Goal: Find specific fact: Find specific fact

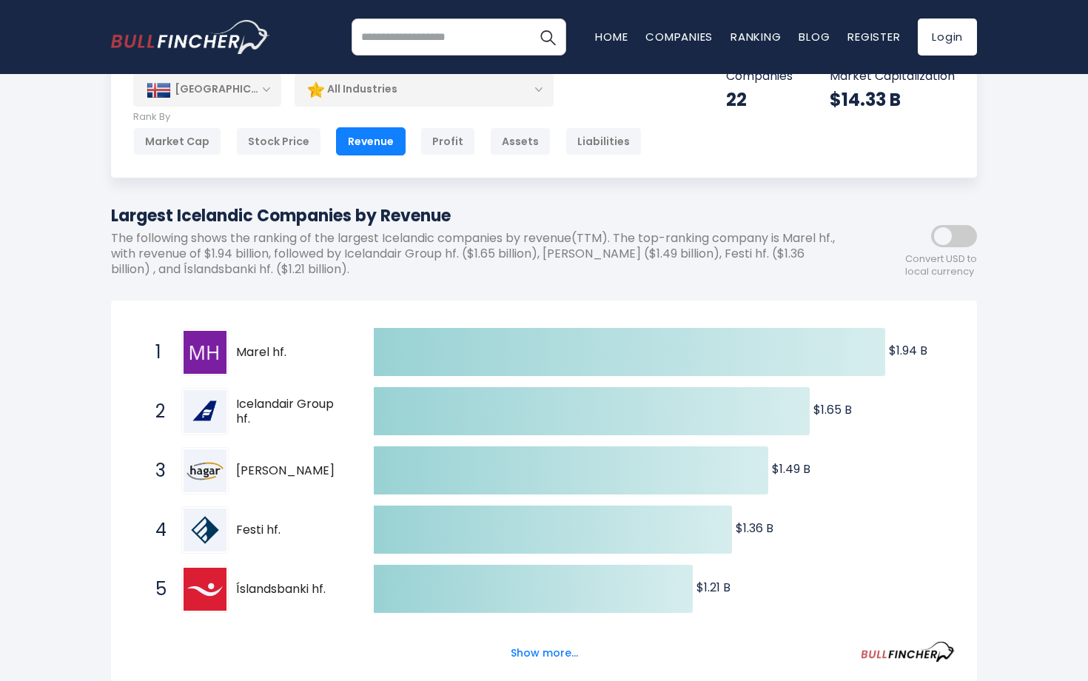
scroll to position [113, 0]
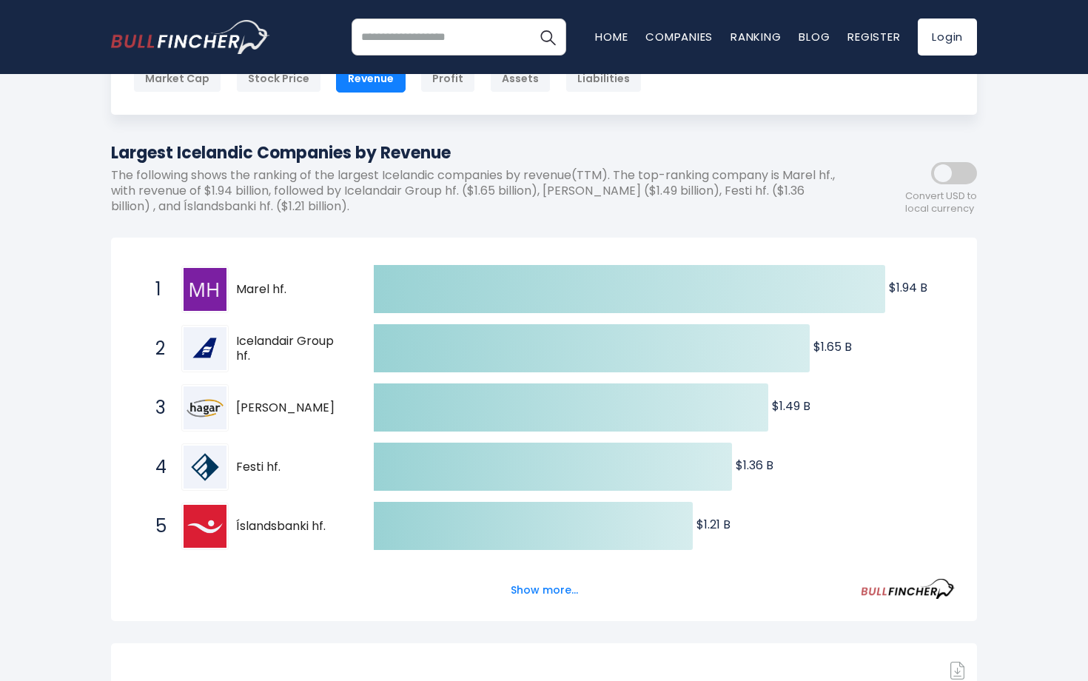
drag, startPoint x: 332, startPoint y: 291, endPoint x: 235, endPoint y: 285, distance: 97.9
click at [235, 285] on div "1 Marel hf. MAREL.IC" at bounding box center [248, 289] width 200 height 47
drag, startPoint x: 238, startPoint y: 286, endPoint x: 311, endPoint y: 286, distance: 73.3
click at [311, 286] on span "Marel hf." at bounding box center [292, 290] width 112 height 16
click at [270, 286] on span "Marel hf." at bounding box center [292, 290] width 112 height 16
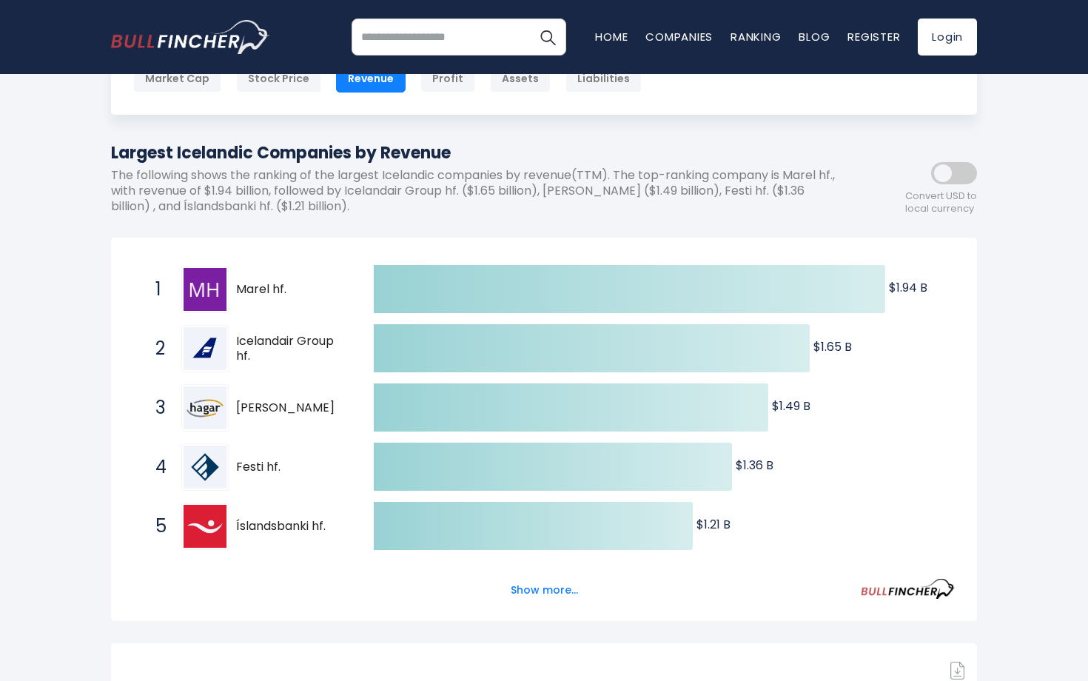
click at [270, 286] on span "Marel hf." at bounding box center [292, 290] width 112 height 16
click at [195, 282] on img at bounding box center [205, 289] width 43 height 43
click at [260, 284] on span "Marel hf." at bounding box center [292, 290] width 112 height 16
drag, startPoint x: 232, startPoint y: 284, endPoint x: 484, endPoint y: 318, distance: 254.1
click at [484, 318] on div "Created with Highcharts 12.1.2 $1.94 B ​ $1.94 B $1.65 B ​ $1.65 B $1.49 B ​ $1…" at bounding box center [544, 556] width 822 height 592
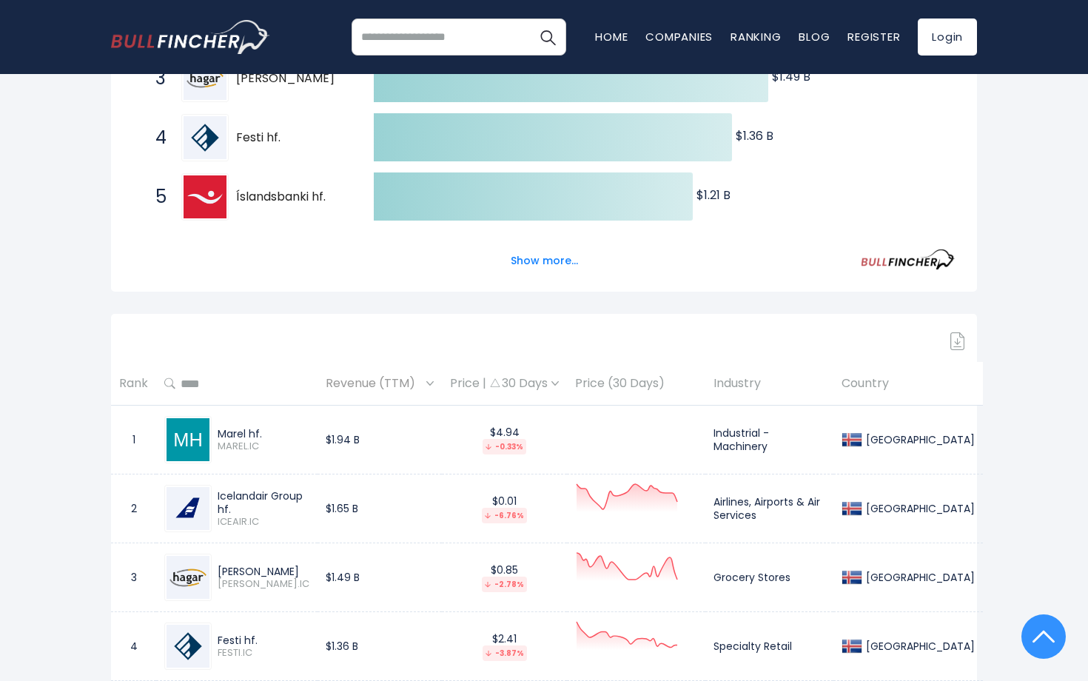
scroll to position [444, 0]
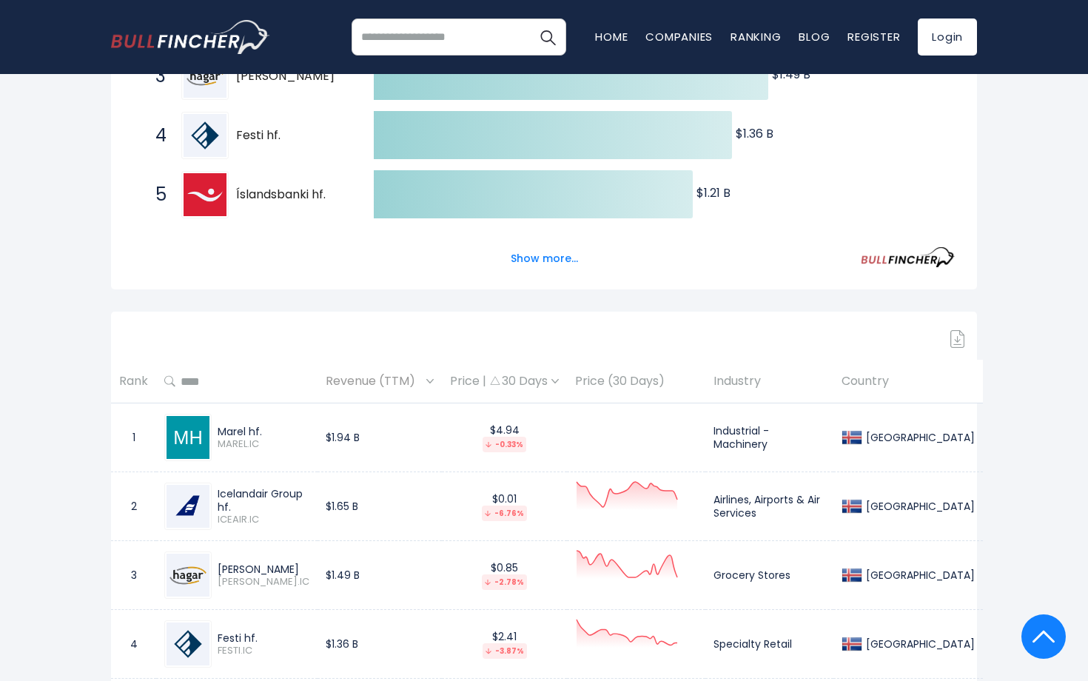
drag, startPoint x: 217, startPoint y: 428, endPoint x: 262, endPoint y: 429, distance: 45.2
click at [262, 429] on div "Marel hf. MAREL.IC" at bounding box center [261, 438] width 98 height 26
copy div "Marel hf."
